Goal: Find specific page/section: Find specific page/section

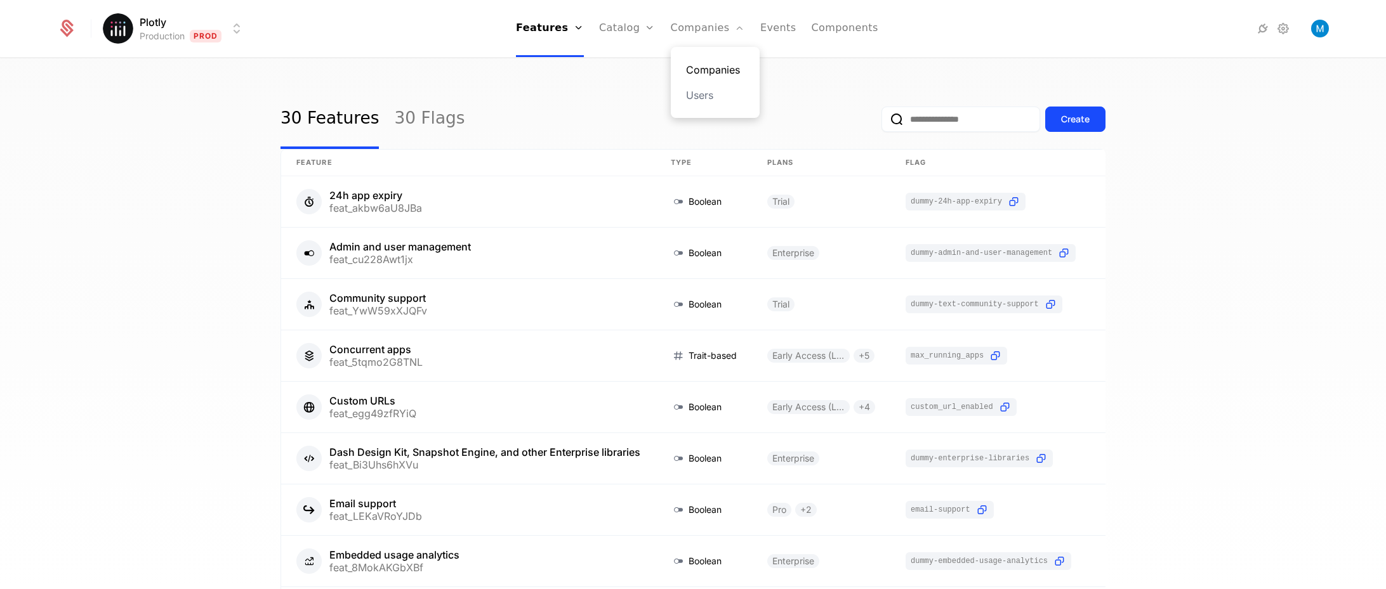
click at [710, 63] on link "Companies" at bounding box center [715, 69] width 58 height 15
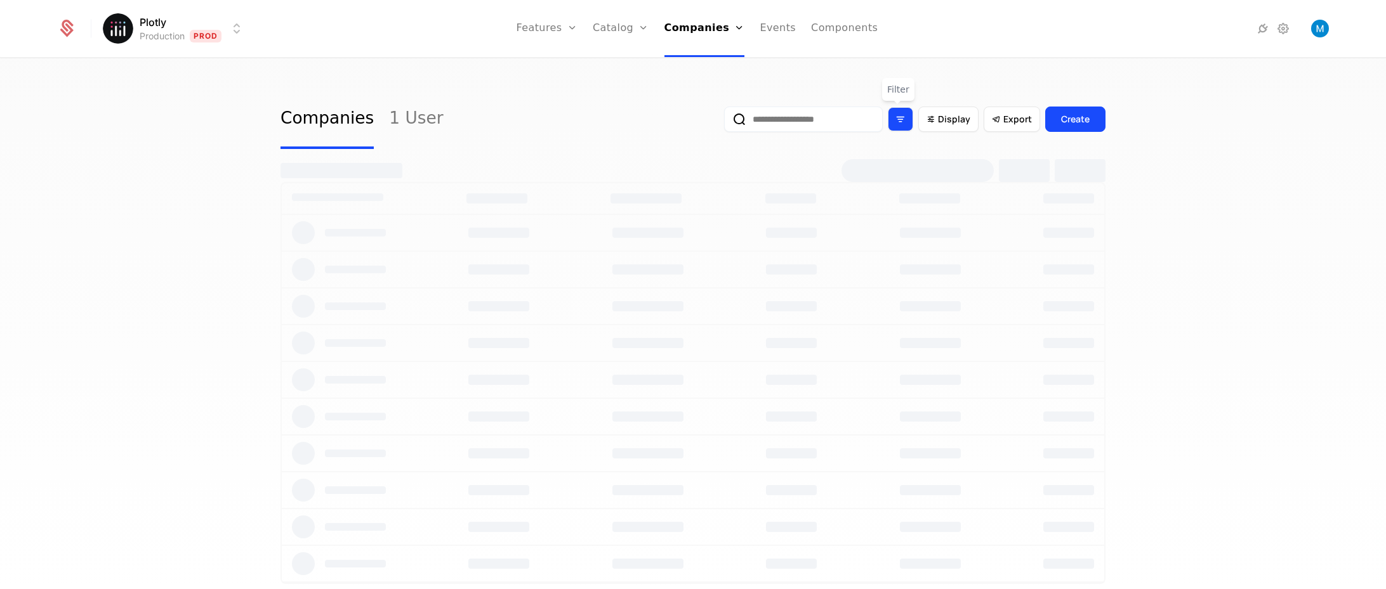
click at [896, 120] on icon "Filter options" at bounding box center [900, 119] width 11 height 11
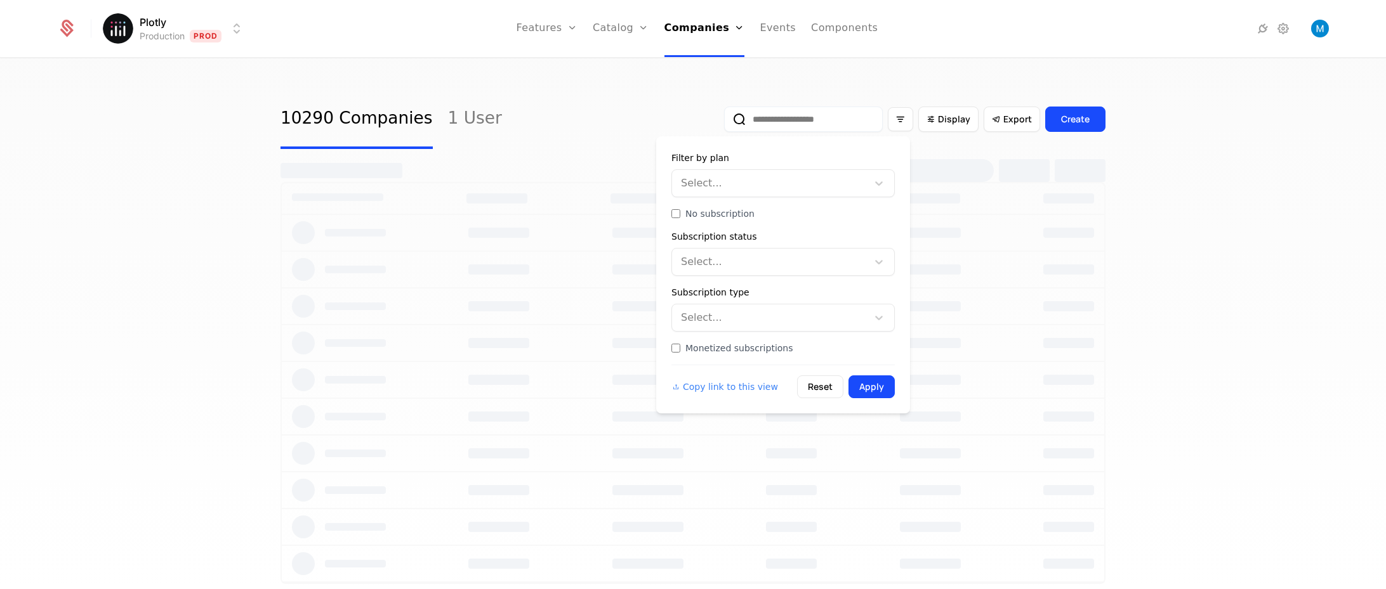
click at [719, 180] on div at bounding box center [771, 183] width 178 height 18
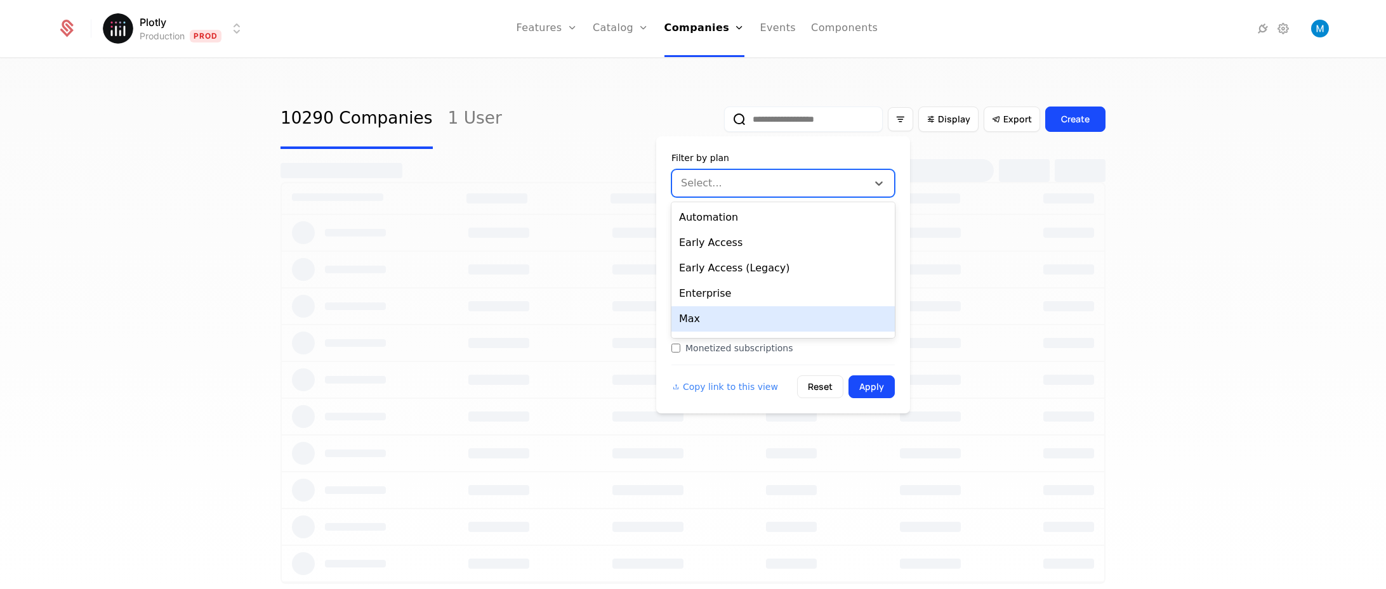
click at [725, 317] on div "Max" at bounding box center [782, 318] width 223 height 25
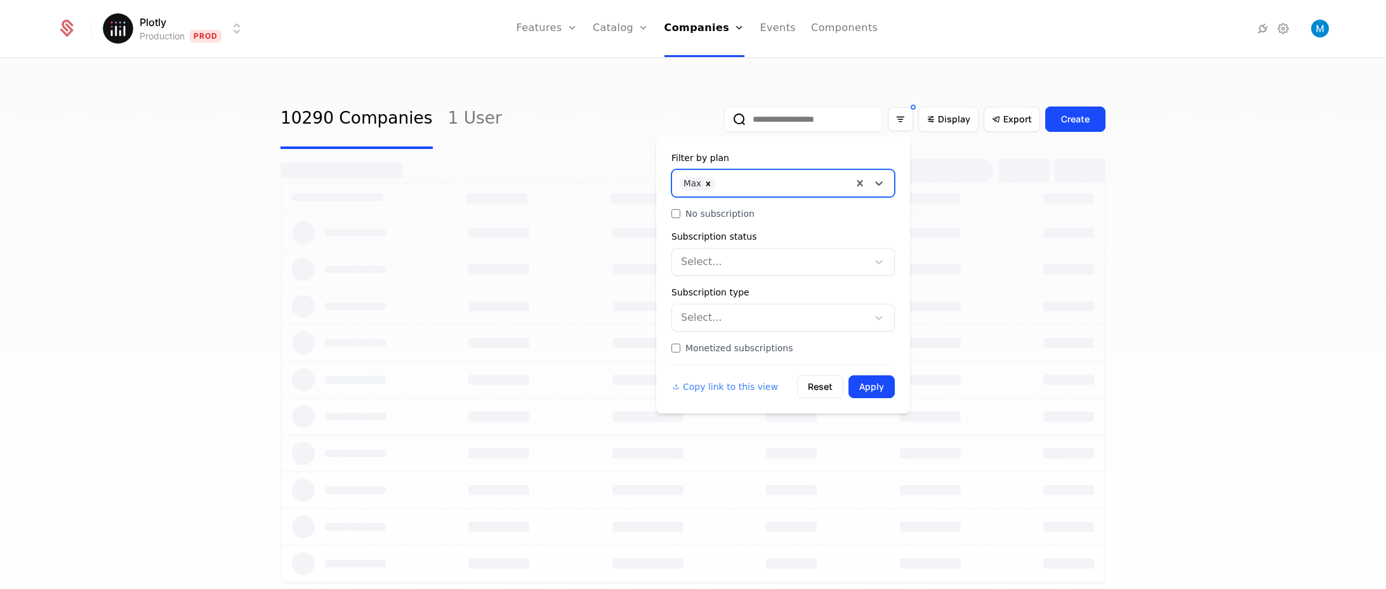
click at [761, 187] on div at bounding box center [782, 182] width 123 height 18
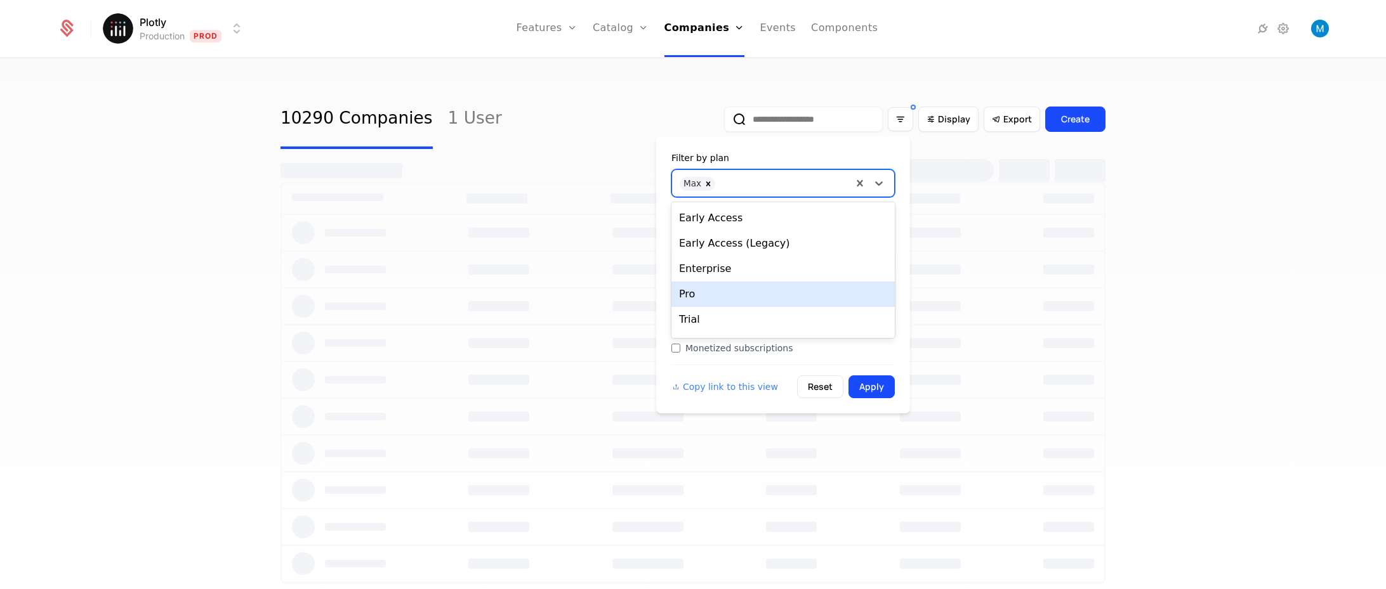
click at [719, 285] on div "Pro" at bounding box center [782, 294] width 223 height 25
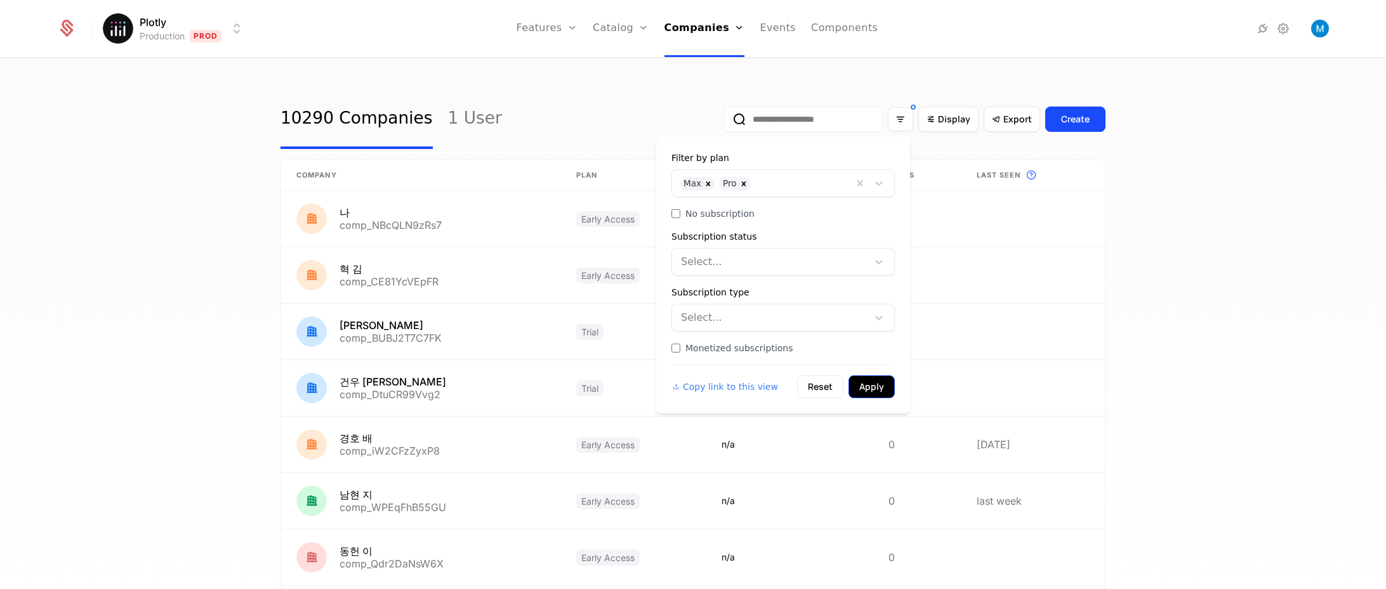
click at [877, 382] on button "Apply" at bounding box center [871, 387] width 46 height 23
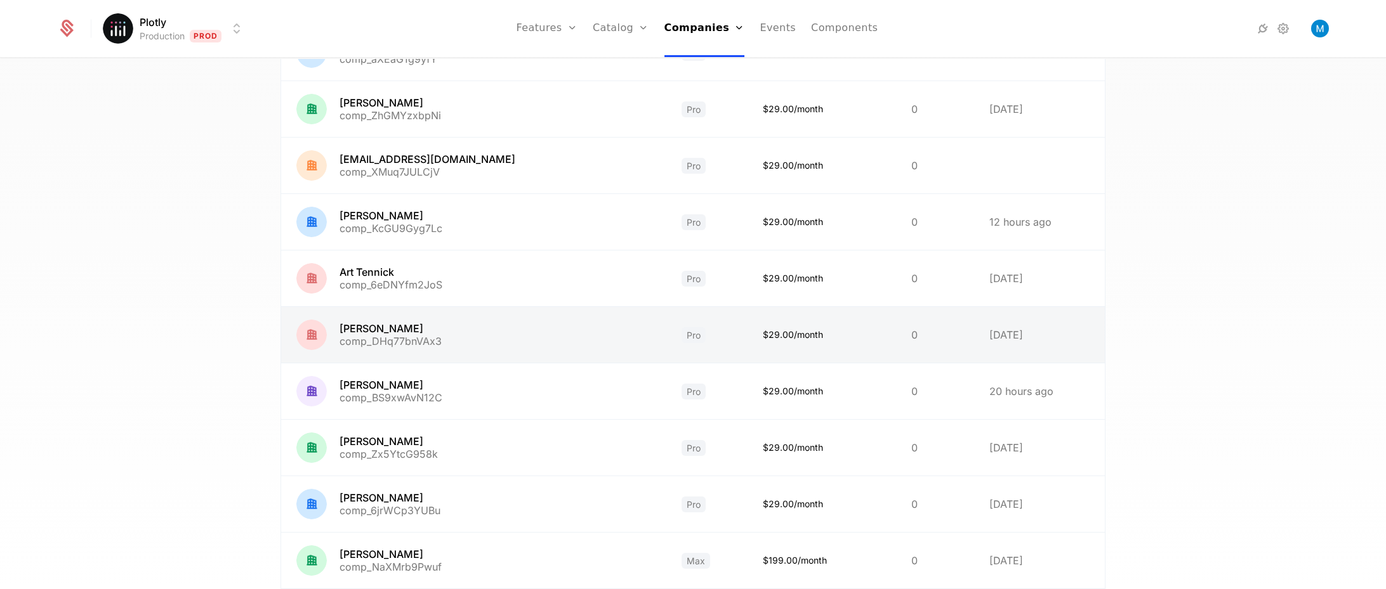
scroll to position [253, 0]
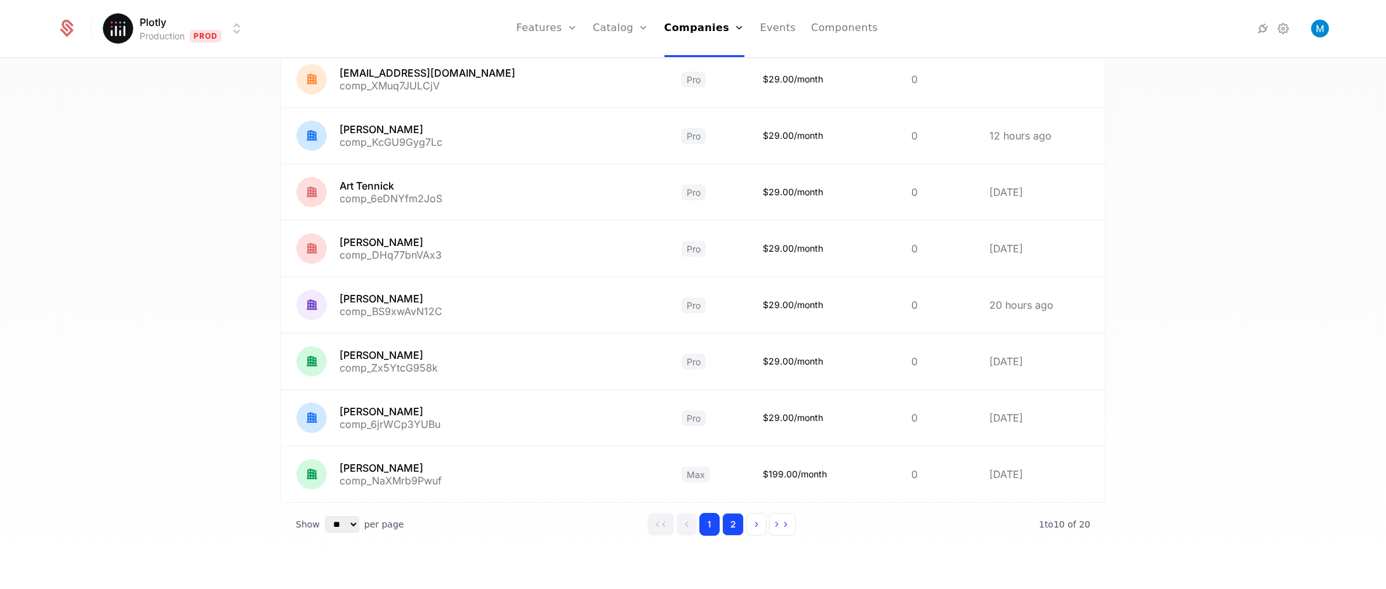
click at [728, 525] on button "2" at bounding box center [733, 524] width 22 height 23
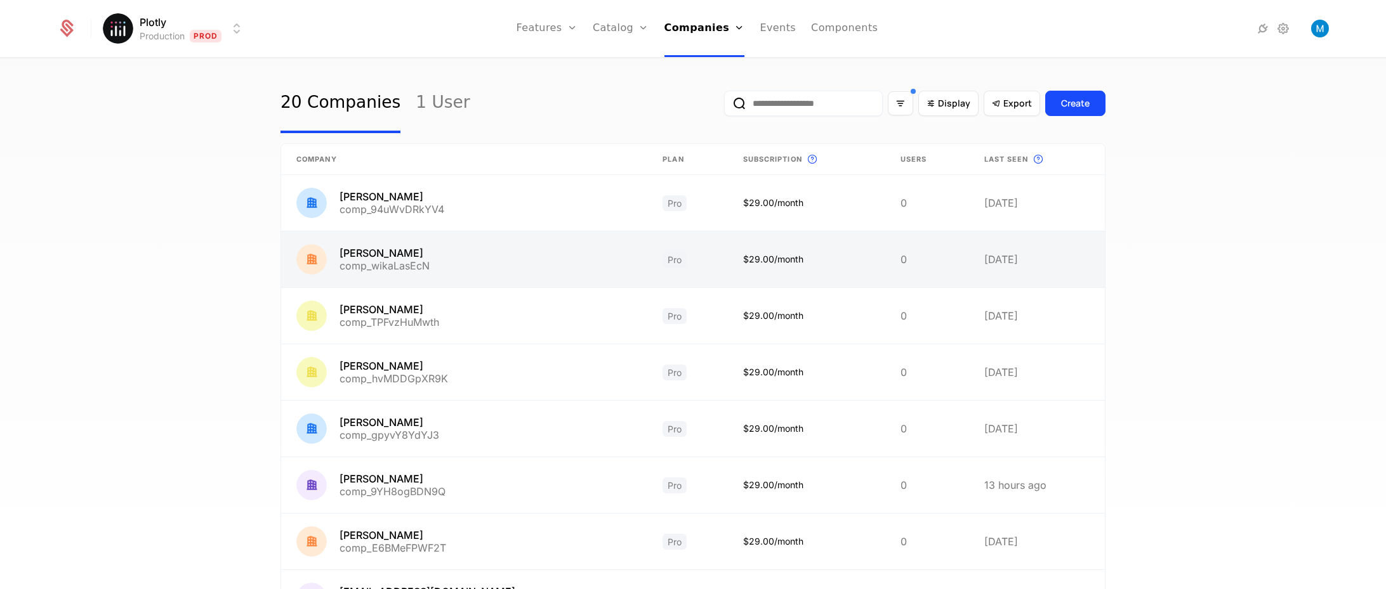
scroll to position [87, 0]
